Goal: Information Seeking & Learning: Stay updated

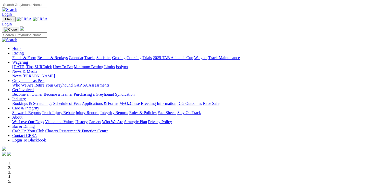
click at [24, 51] on link "Racing" at bounding box center [17, 53] width 11 height 4
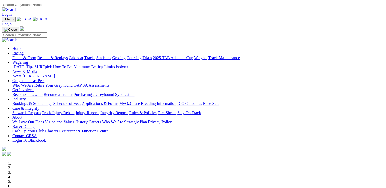
click at [24, 51] on link "Racing" at bounding box center [17, 53] width 11 height 4
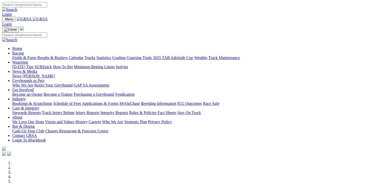
click at [68, 56] on link "Results & Replays" at bounding box center [52, 58] width 30 height 4
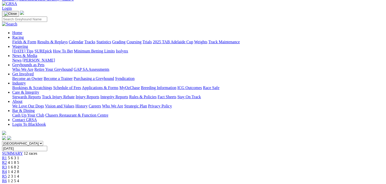
scroll to position [23, 0]
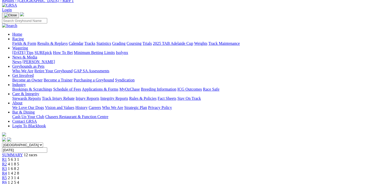
click at [7, 162] on span "R2" at bounding box center [4, 164] width 5 height 4
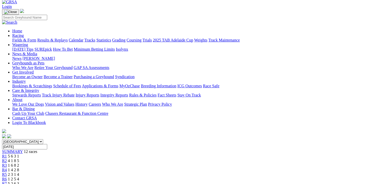
scroll to position [26, 0]
click at [150, 169] on div "R4 1 4 2 8" at bounding box center [193, 171] width 382 height 5
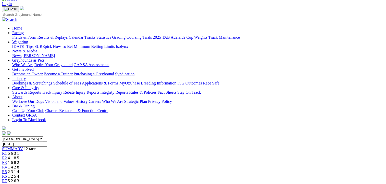
scroll to position [26, 0]
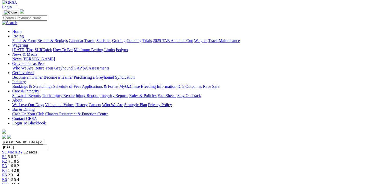
click at [19, 173] on span "2 3 1 4" at bounding box center [13, 175] width 11 height 4
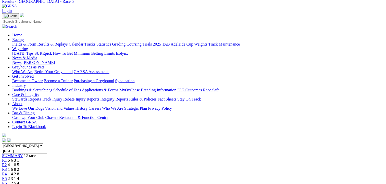
scroll to position [19, 0]
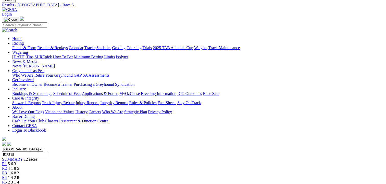
click at [204, 184] on div "R6 1 2 5 4" at bounding box center [193, 187] width 382 height 5
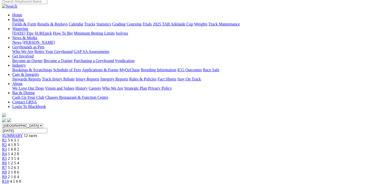
scroll to position [31, 0]
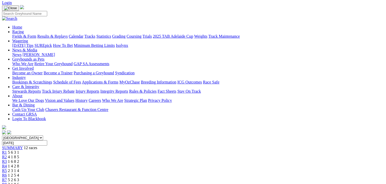
click at [19, 178] on span "5 2 6 3" at bounding box center [13, 180] width 11 height 4
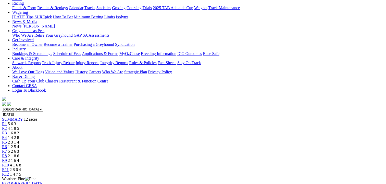
scroll to position [43, 0]
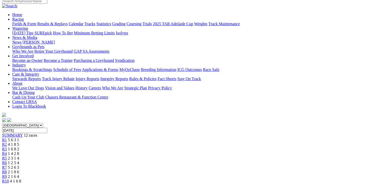
click at [247, 170] on div "R8 2 1 8 6" at bounding box center [193, 172] width 382 height 5
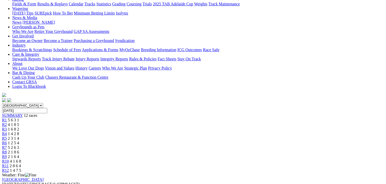
scroll to position [73, 0]
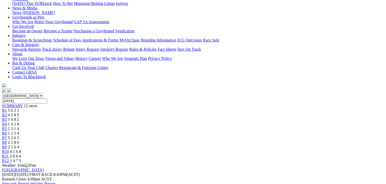
click at [290, 150] on div "R10 4 1 6 8" at bounding box center [193, 152] width 382 height 5
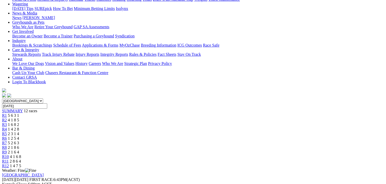
scroll to position [76, 0]
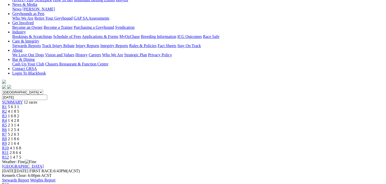
click at [21, 151] on span "2 8 6 4" at bounding box center [15, 153] width 11 height 4
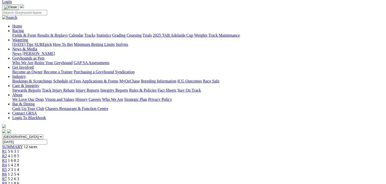
scroll to position [21, 0]
